Goal: Task Accomplishment & Management: Manage account settings

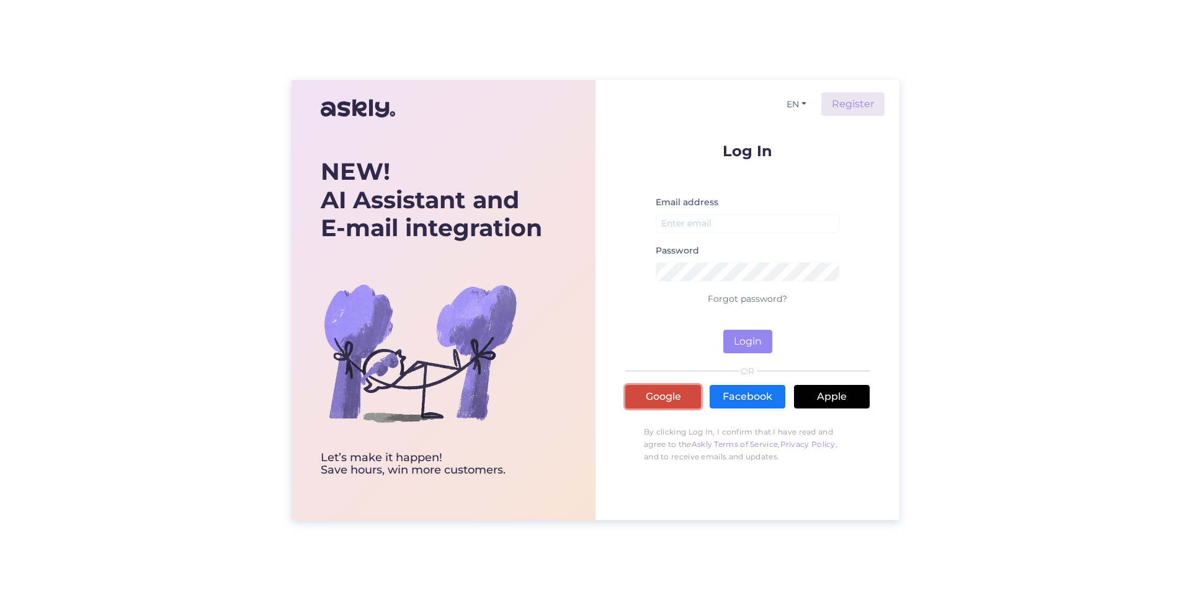
click at [649, 391] on link "Google" at bounding box center [663, 397] width 76 height 24
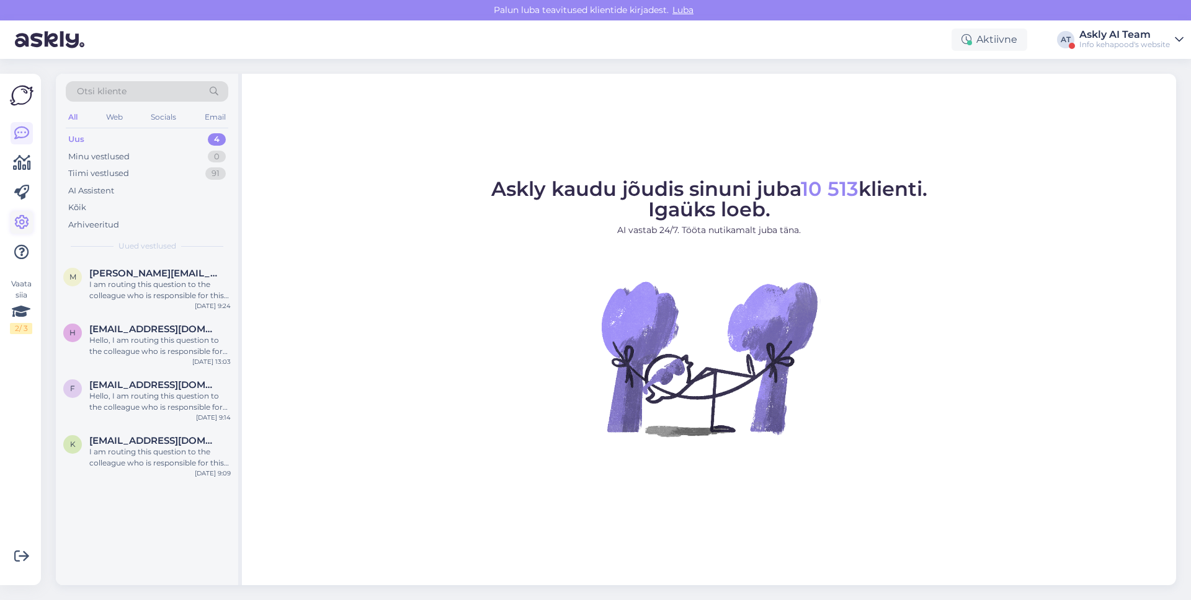
click at [11, 214] on link at bounding box center [22, 223] width 22 height 22
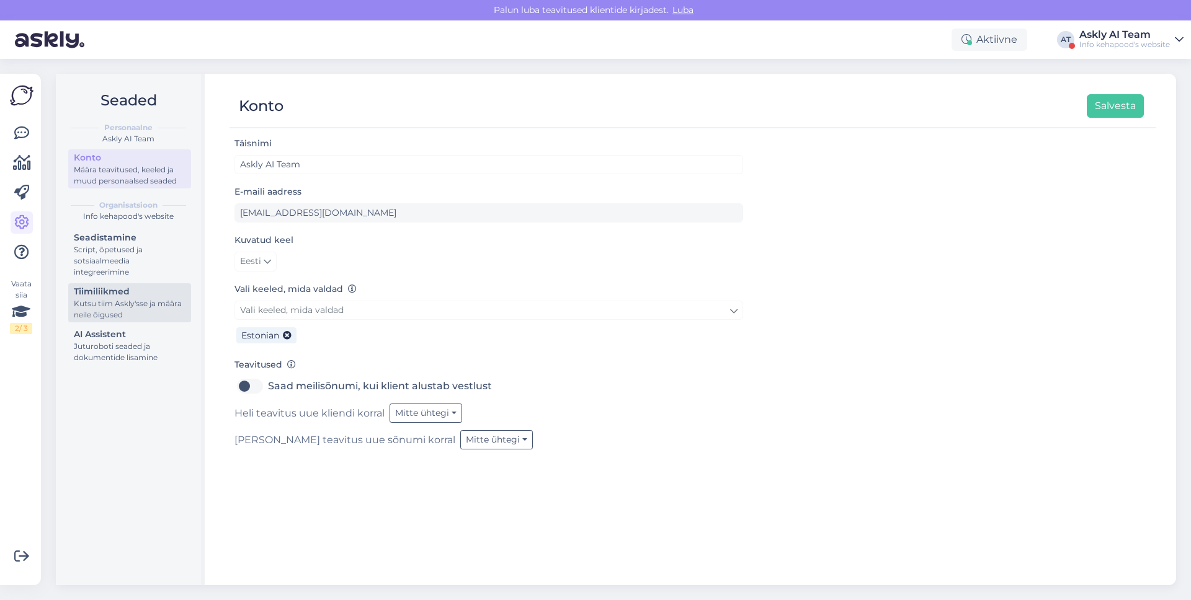
click at [165, 300] on div "Kutsu tiim Askly'sse ja määra neile õigused" at bounding box center [130, 309] width 112 height 22
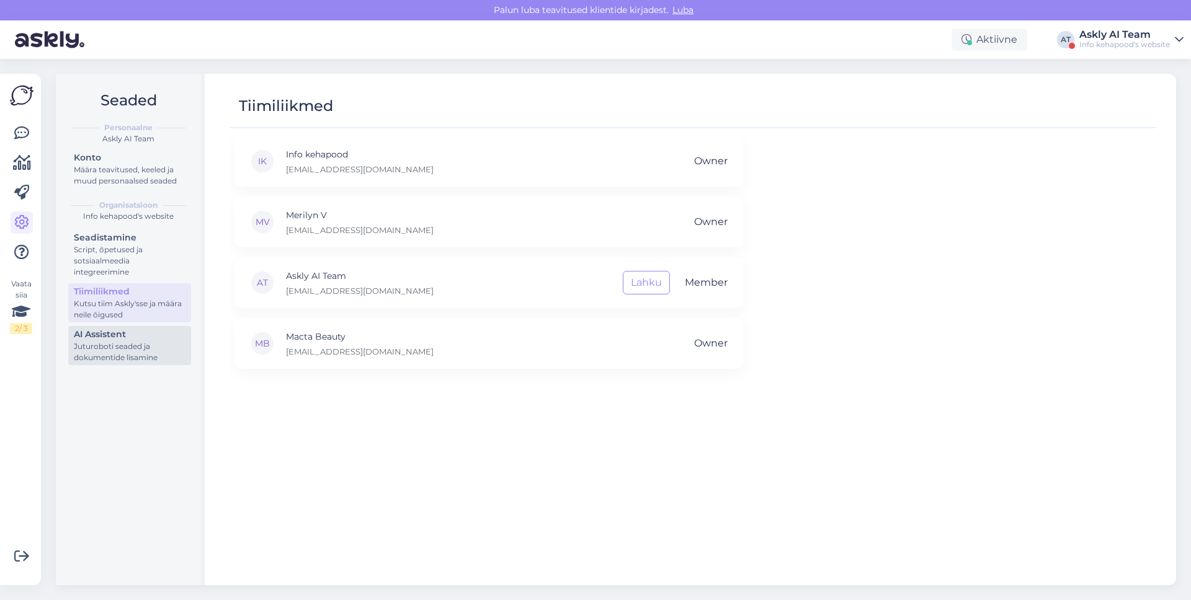
click at [154, 336] on div "AI Assistent" at bounding box center [130, 334] width 112 height 13
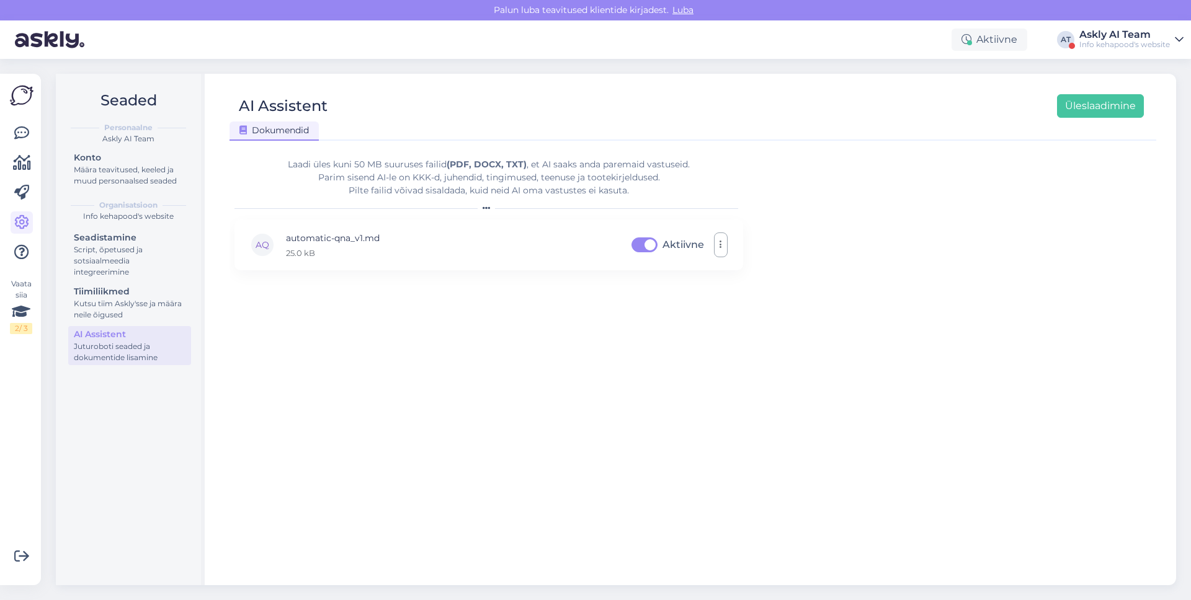
click at [1102, 35] on div "Askly AI Team" at bounding box center [1124, 35] width 91 height 10
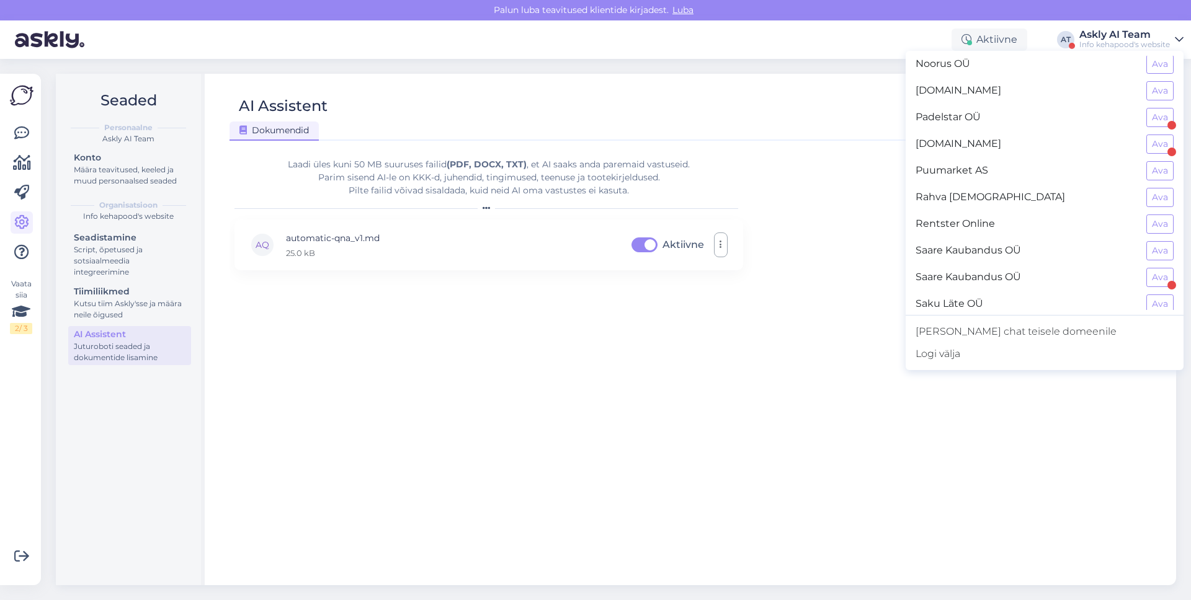
scroll to position [1106, 0]
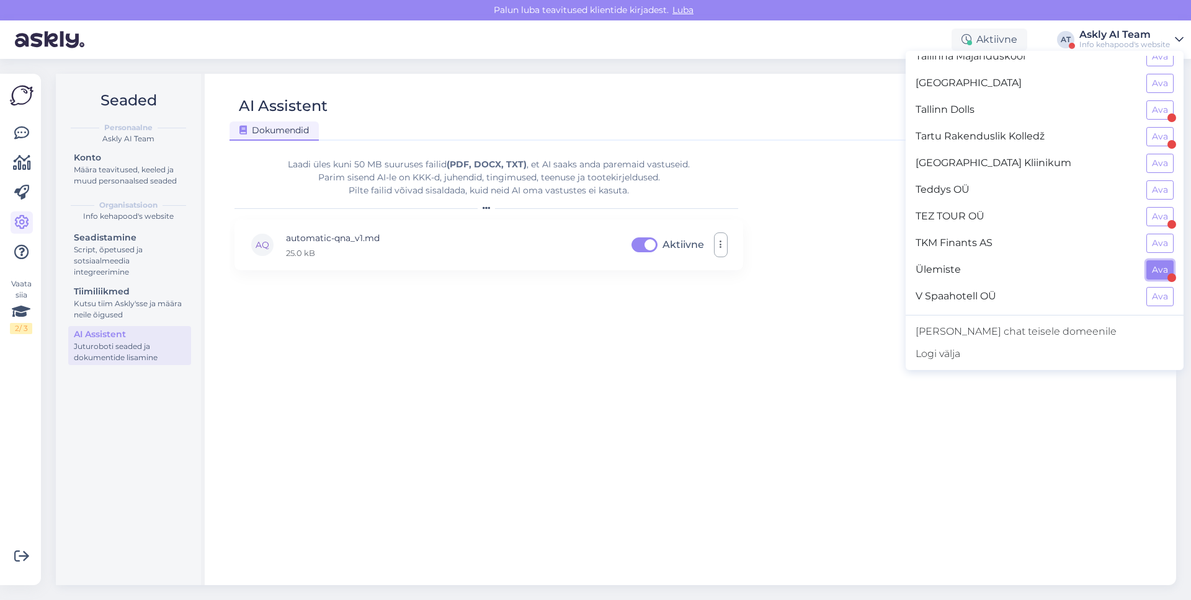
click at [1154, 266] on button "Ava" at bounding box center [1159, 270] width 27 height 19
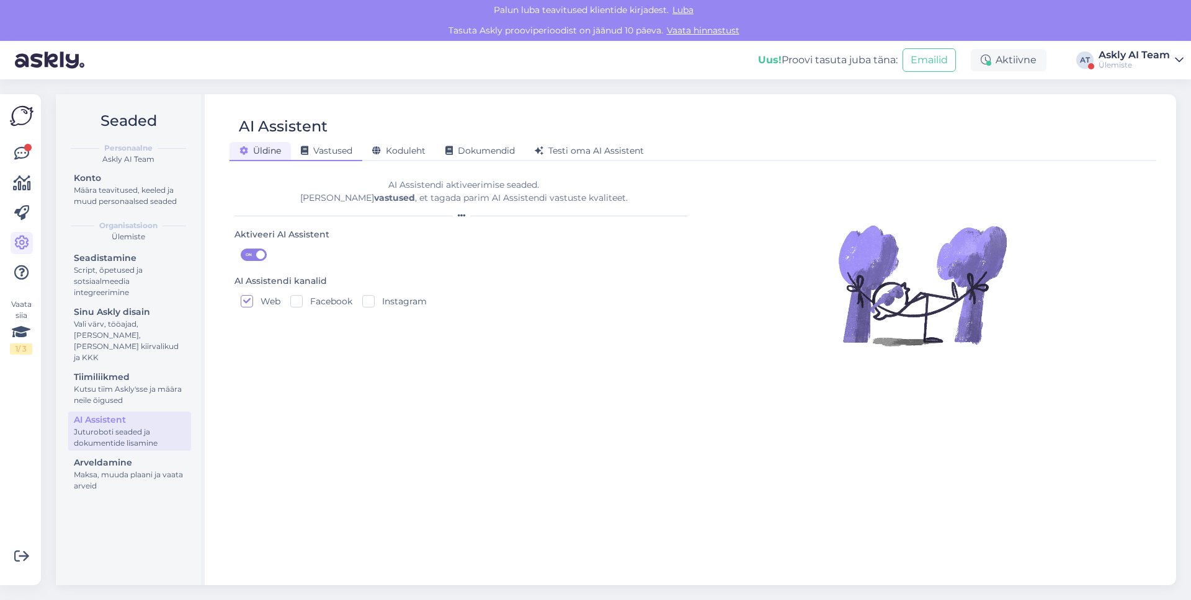
click at [346, 153] on span "Vastused" at bounding box center [326, 150] width 51 height 11
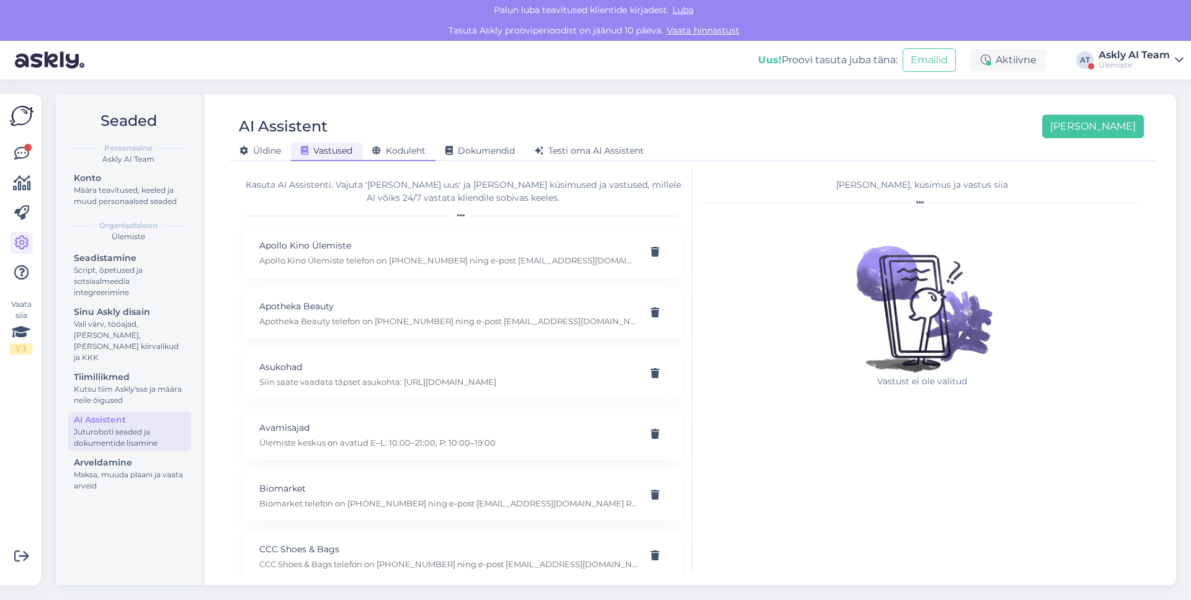
click at [401, 149] on span "Koduleht" at bounding box center [398, 150] width 53 height 11
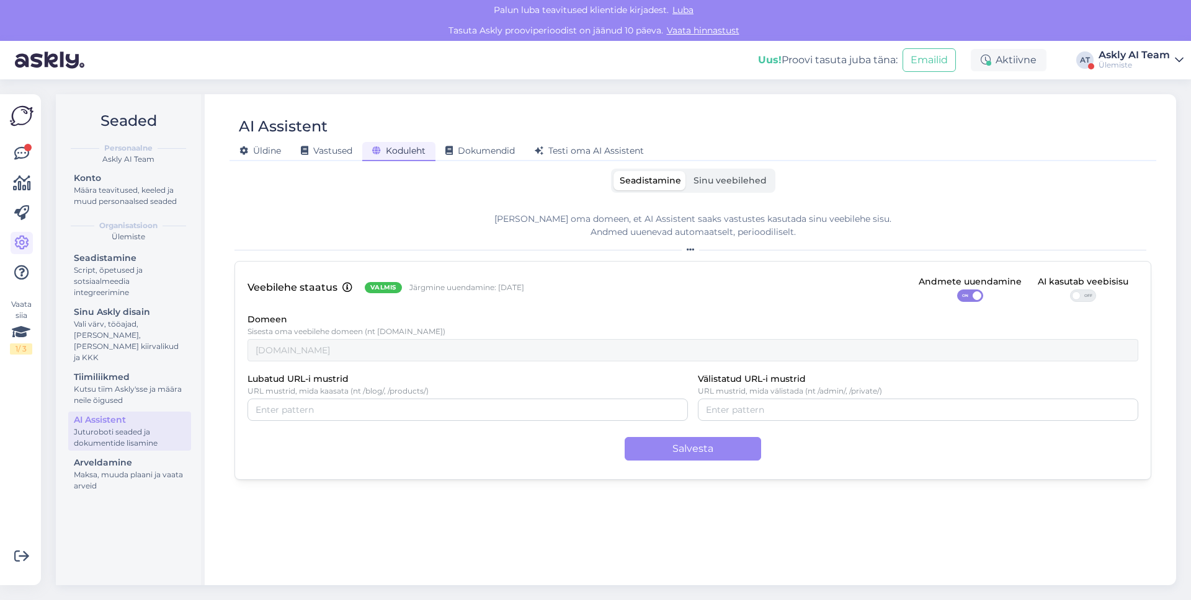
click at [1088, 296] on span "OFF" at bounding box center [1088, 295] width 15 height 11
click at [1070, 290] on input "OFF" at bounding box center [1070, 290] width 0 height 0
click at [720, 450] on button "Salvesta" at bounding box center [693, 449] width 136 height 24
